Goal: Find contact information

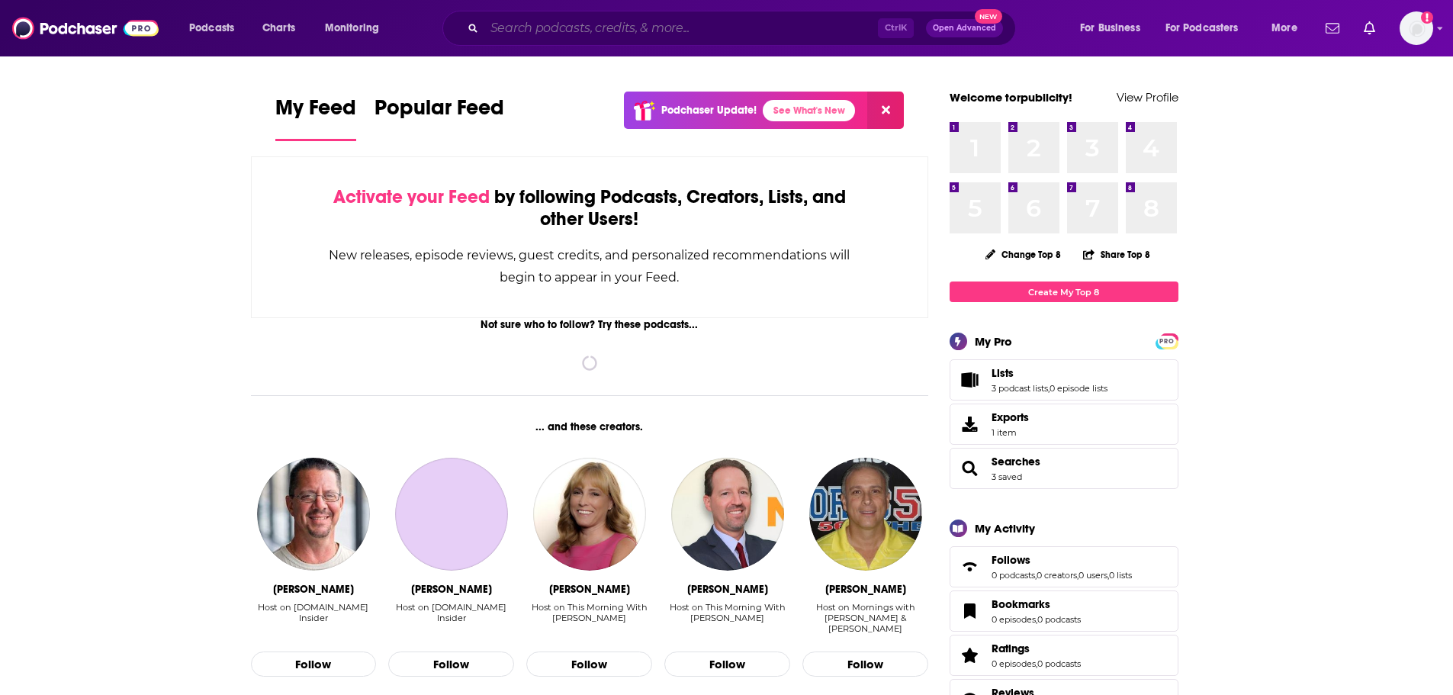
click at [655, 31] on input "Search podcasts, credits, & more..." at bounding box center [681, 28] width 394 height 24
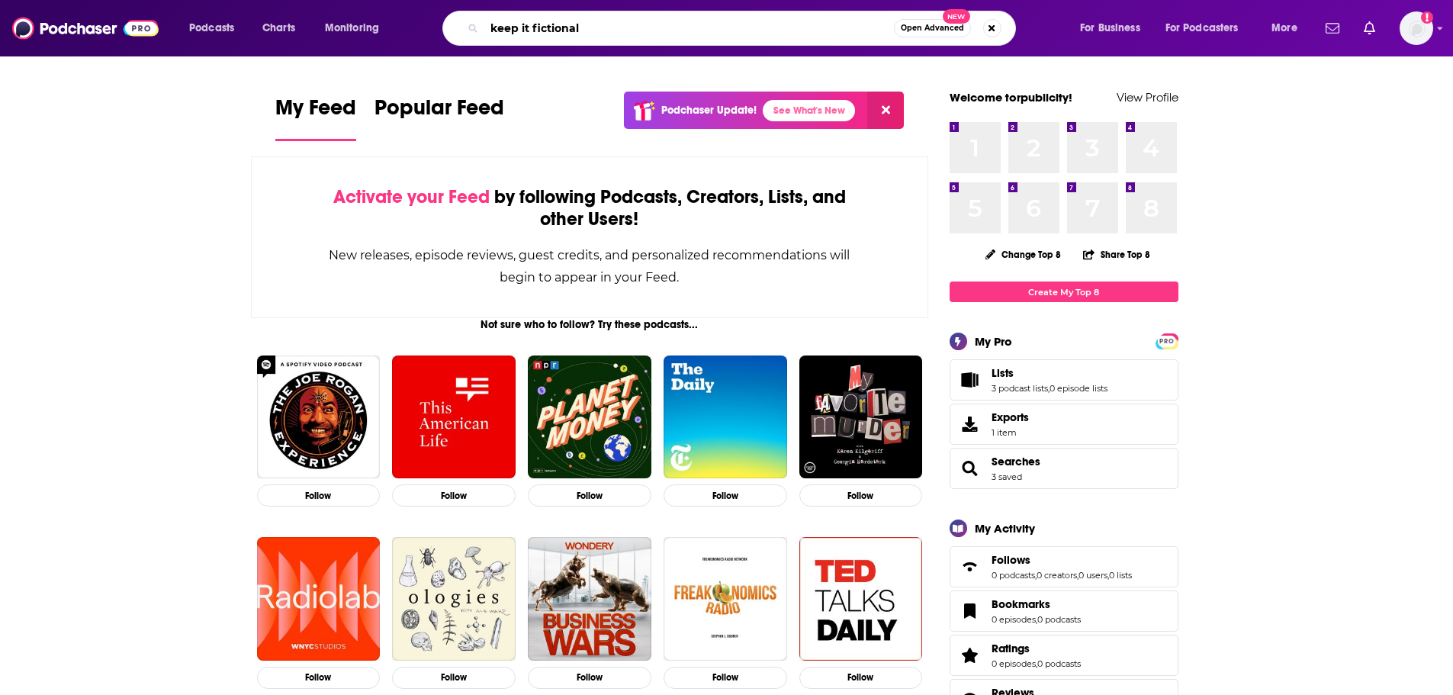
type input "keep it fictional"
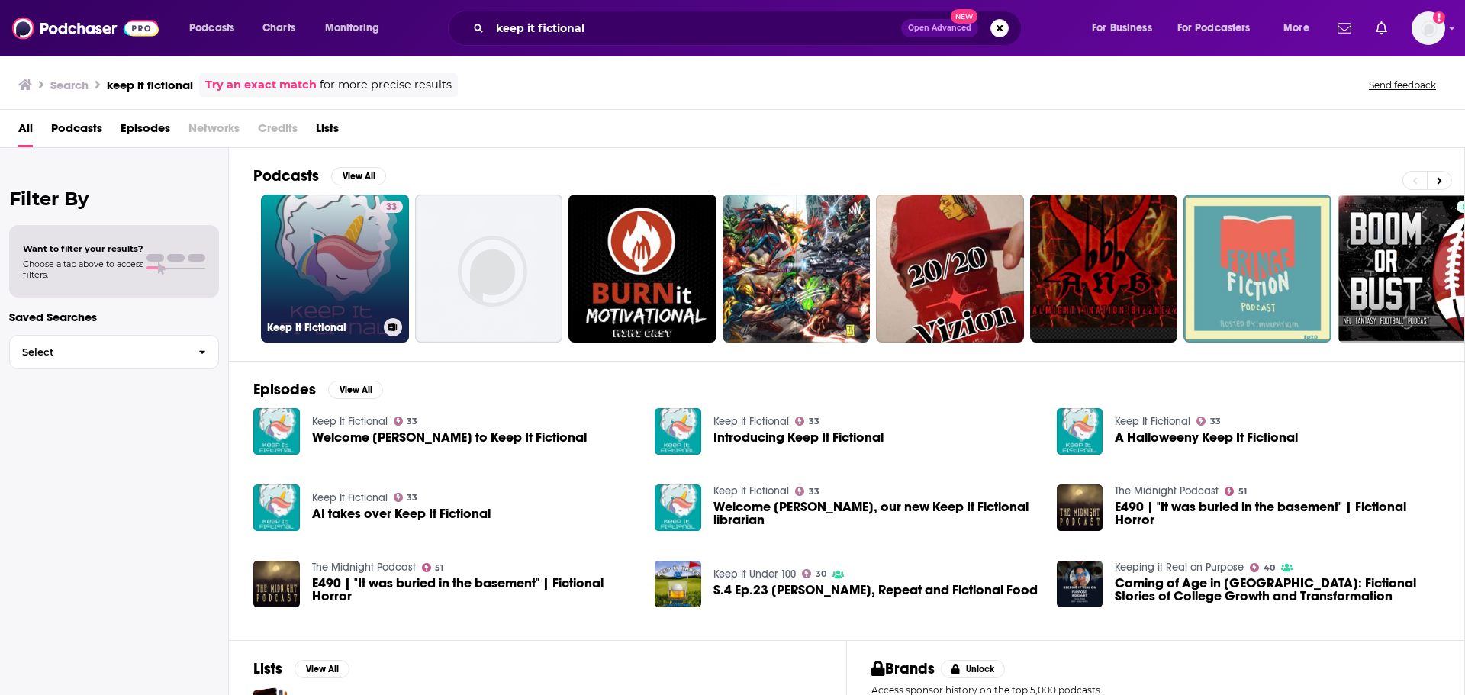
click at [349, 298] on link "33 Keep It Fictional" at bounding box center [335, 269] width 148 height 148
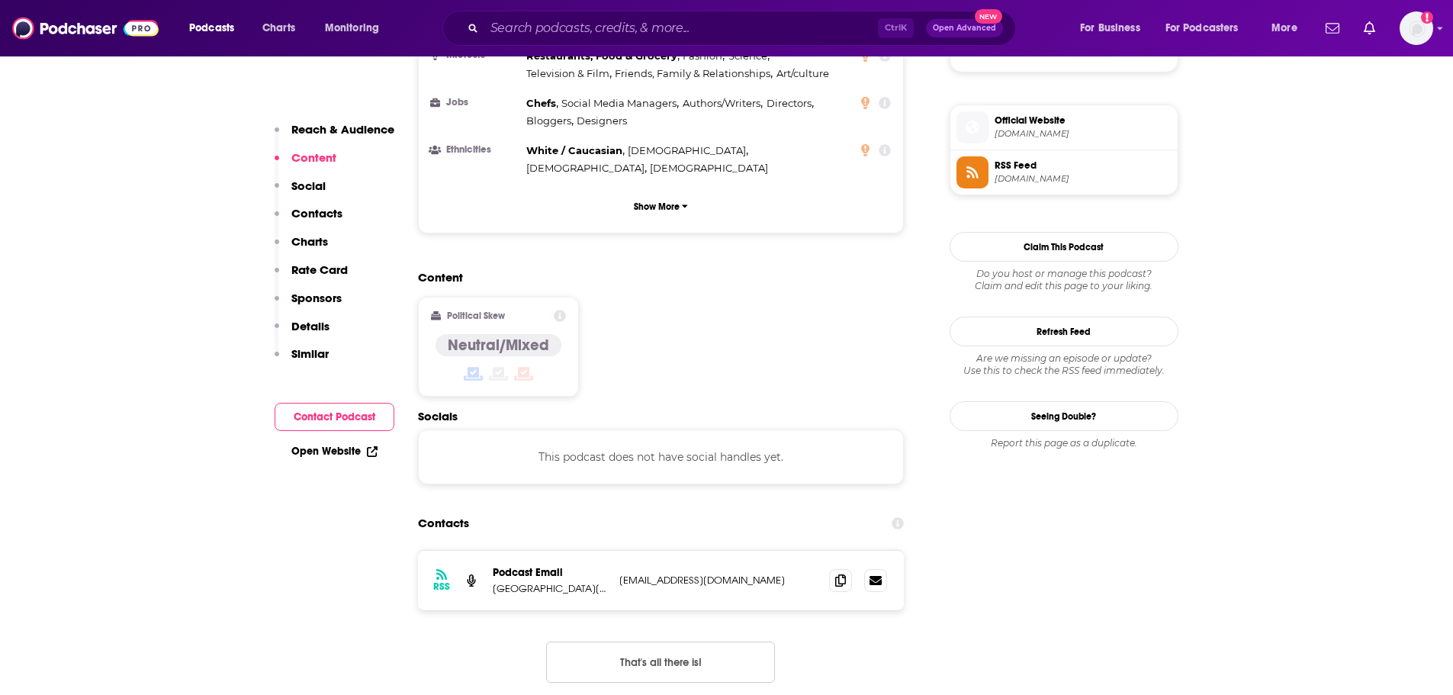
scroll to position [1221, 0]
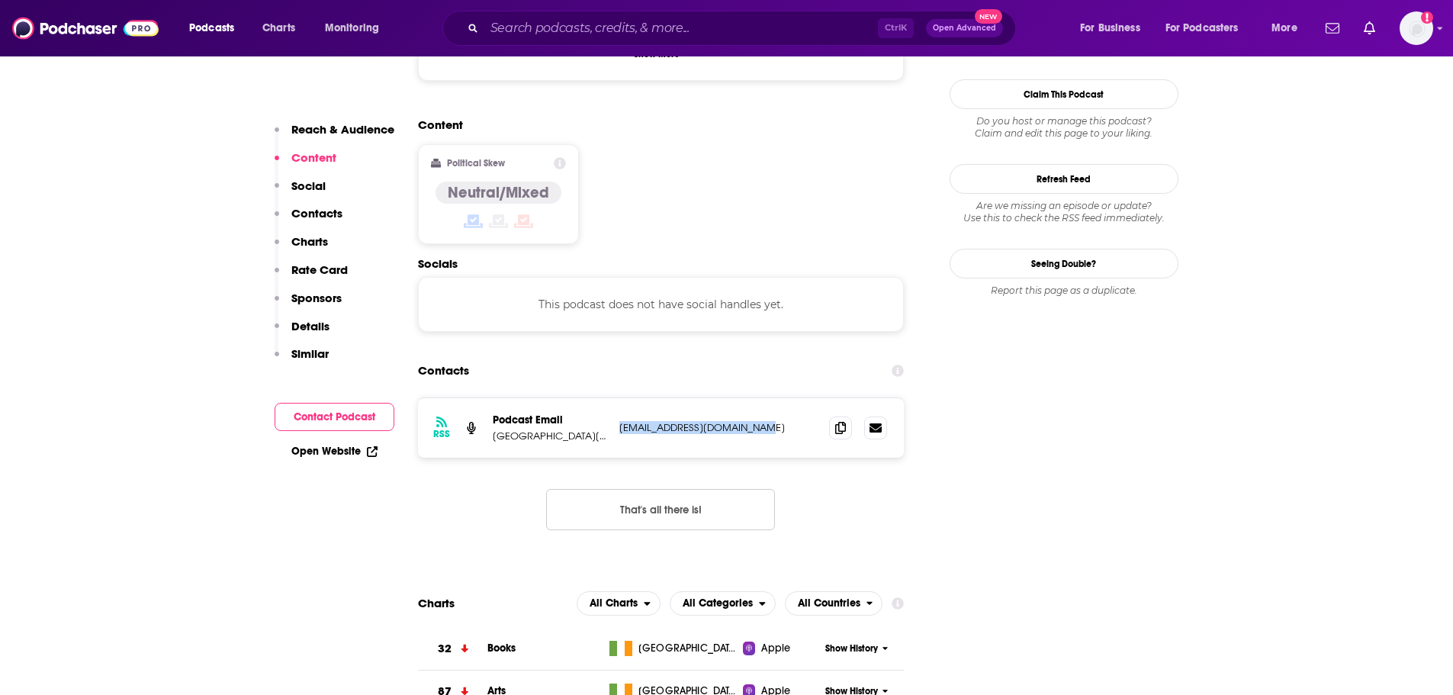
drag, startPoint x: 770, startPoint y: 366, endPoint x: 616, endPoint y: 373, distance: 154.3
click at [616, 398] on div "RSS Podcast Email [GEOGRAPHIC_DATA][PERSON_NAME] [EMAIL_ADDRESS][DOMAIN_NAME] […" at bounding box center [661, 428] width 487 height 60
copy p "[EMAIL_ADDRESS][DOMAIN_NAME]"
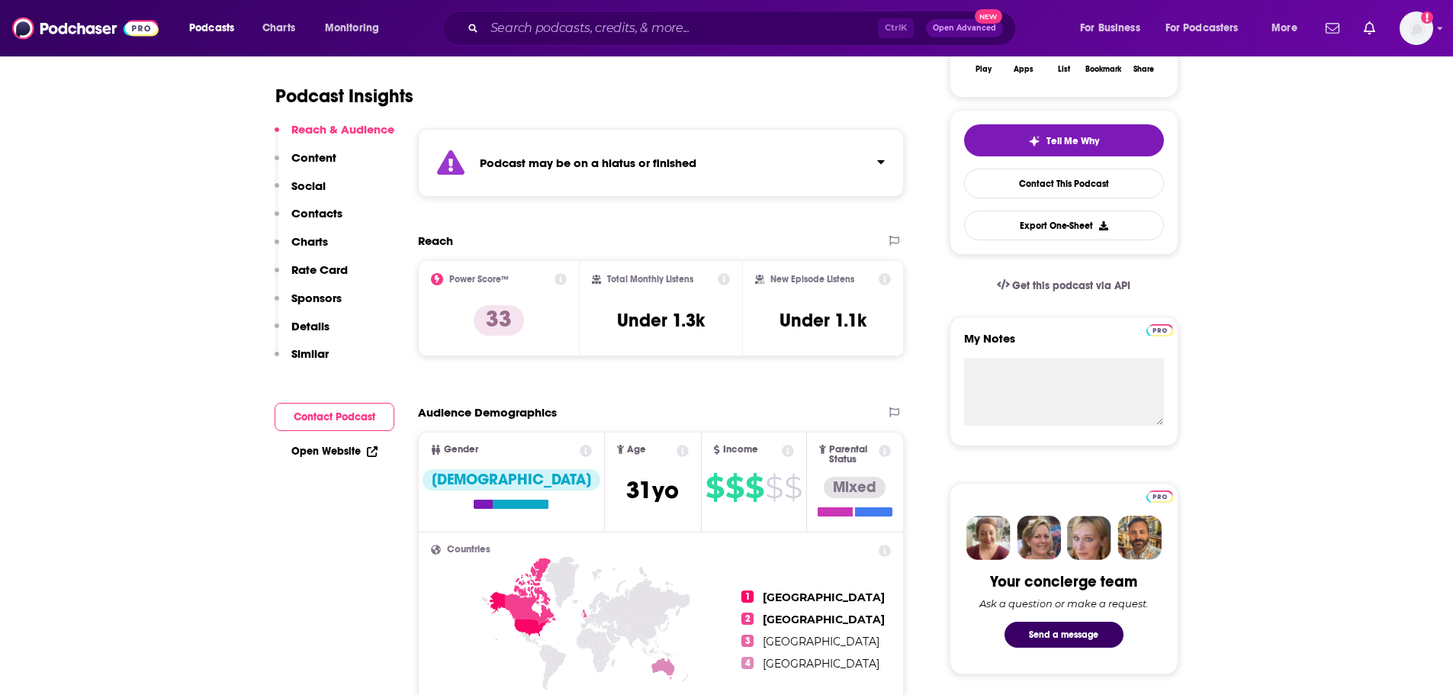
scroll to position [0, 0]
